Goal: Task Accomplishment & Management: Complete application form

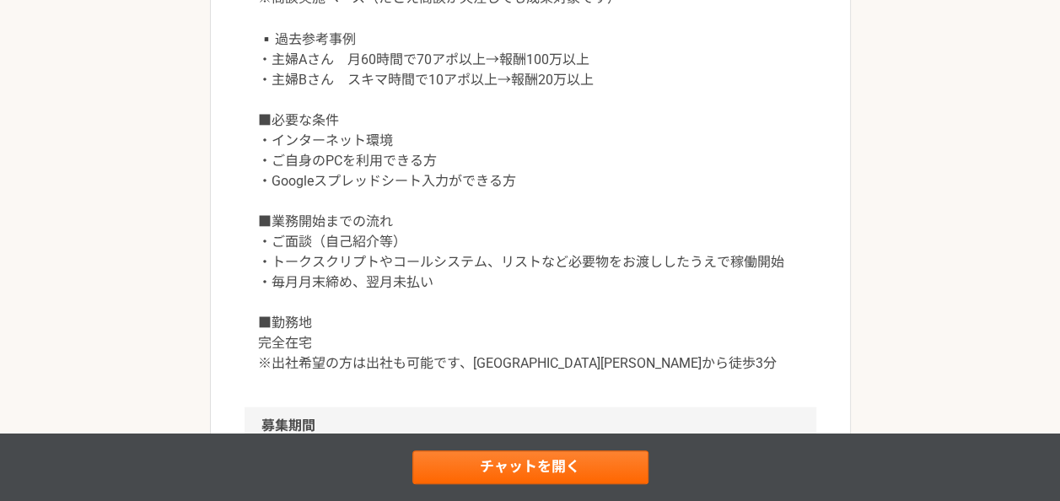
scroll to position [1552, 0]
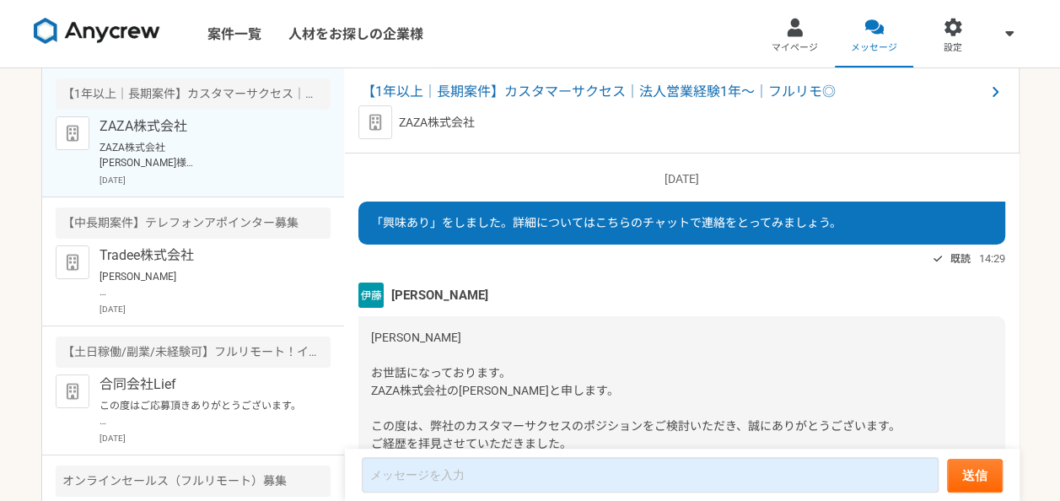
scroll to position [1795, 0]
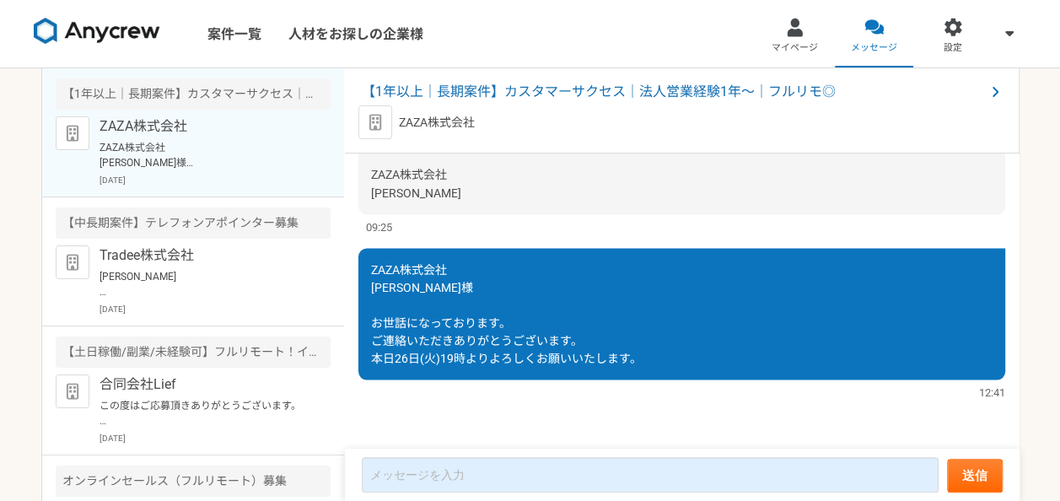
click at [175, 138] on div "ZAZA株式会社 ZAZA株式会社 伊藤様 お世話になっております。 ご連絡いただきありがとうございます。 本日26日(火)19時よりよろしくお願いいたします…" at bounding box center [215, 151] width 231 height 70
click at [543, 89] on span "【1年以上｜長期案件】カスタマーサクセス｜法人営業経験1年〜｜フルリモ◎" at bounding box center [673, 92] width 623 height 20
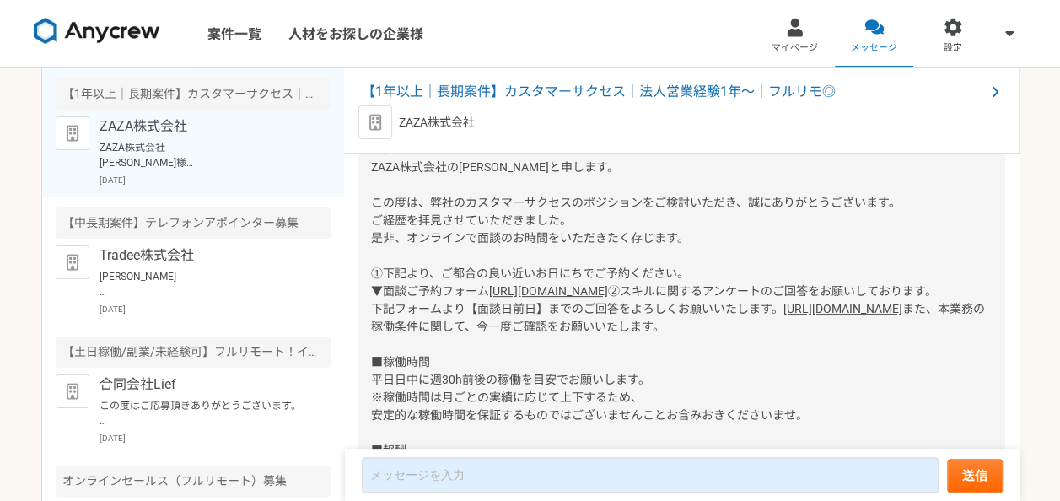
scroll to position [205, 0]
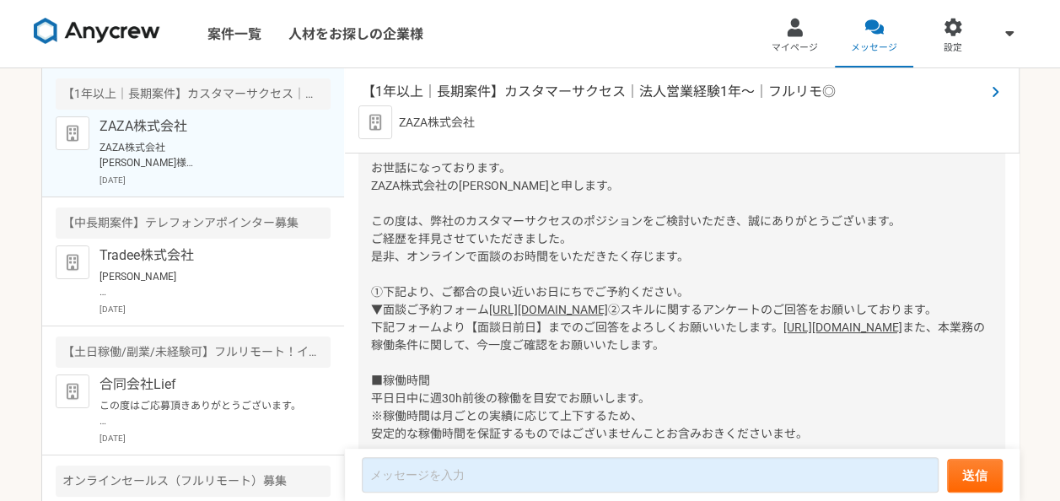
click at [716, 97] on span "【1年以上｜長期案件】カスタマーサクセス｜法人営業経験1年〜｜フルリモ◎" at bounding box center [673, 92] width 623 height 20
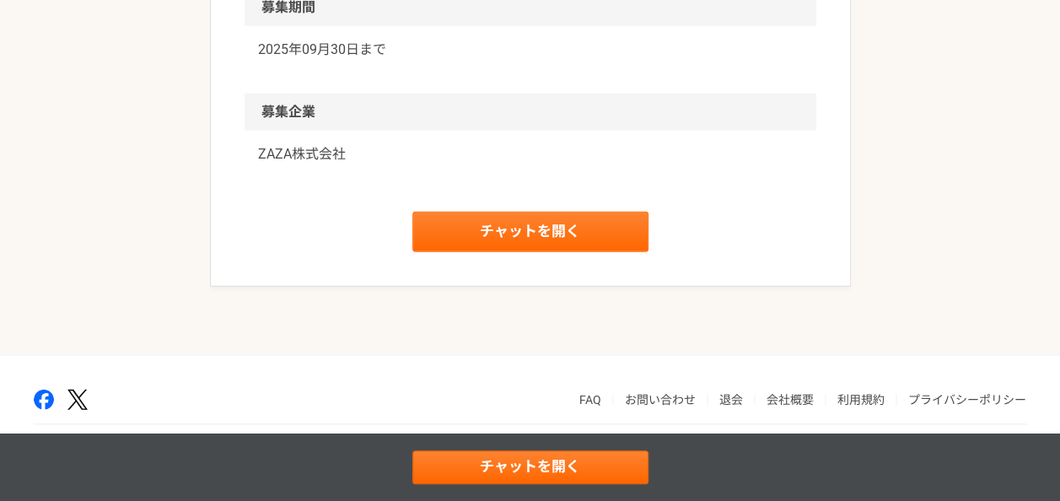
scroll to position [2175, 0]
